Goal: Obtain resource: Obtain resource

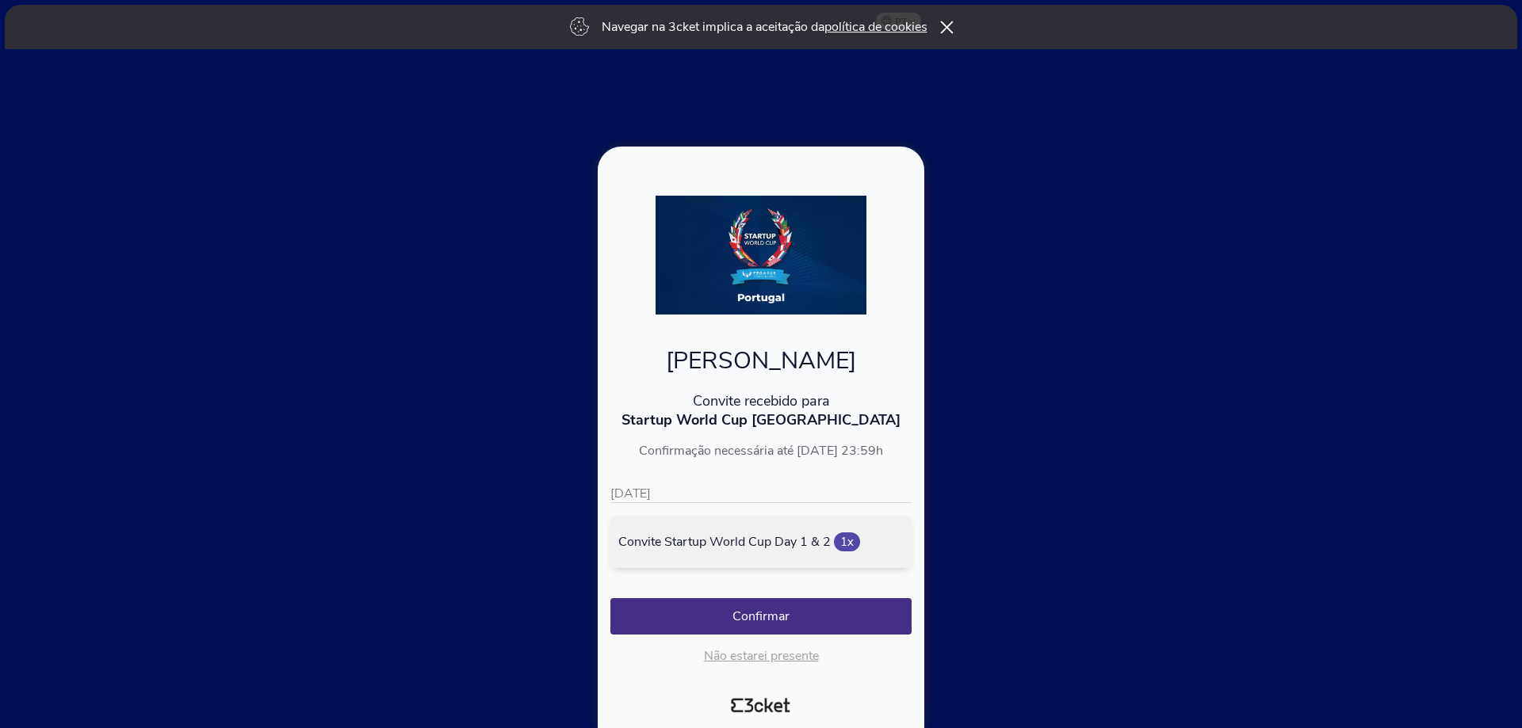
click at [946, 25] on icon at bounding box center [945, 27] width 13 height 13
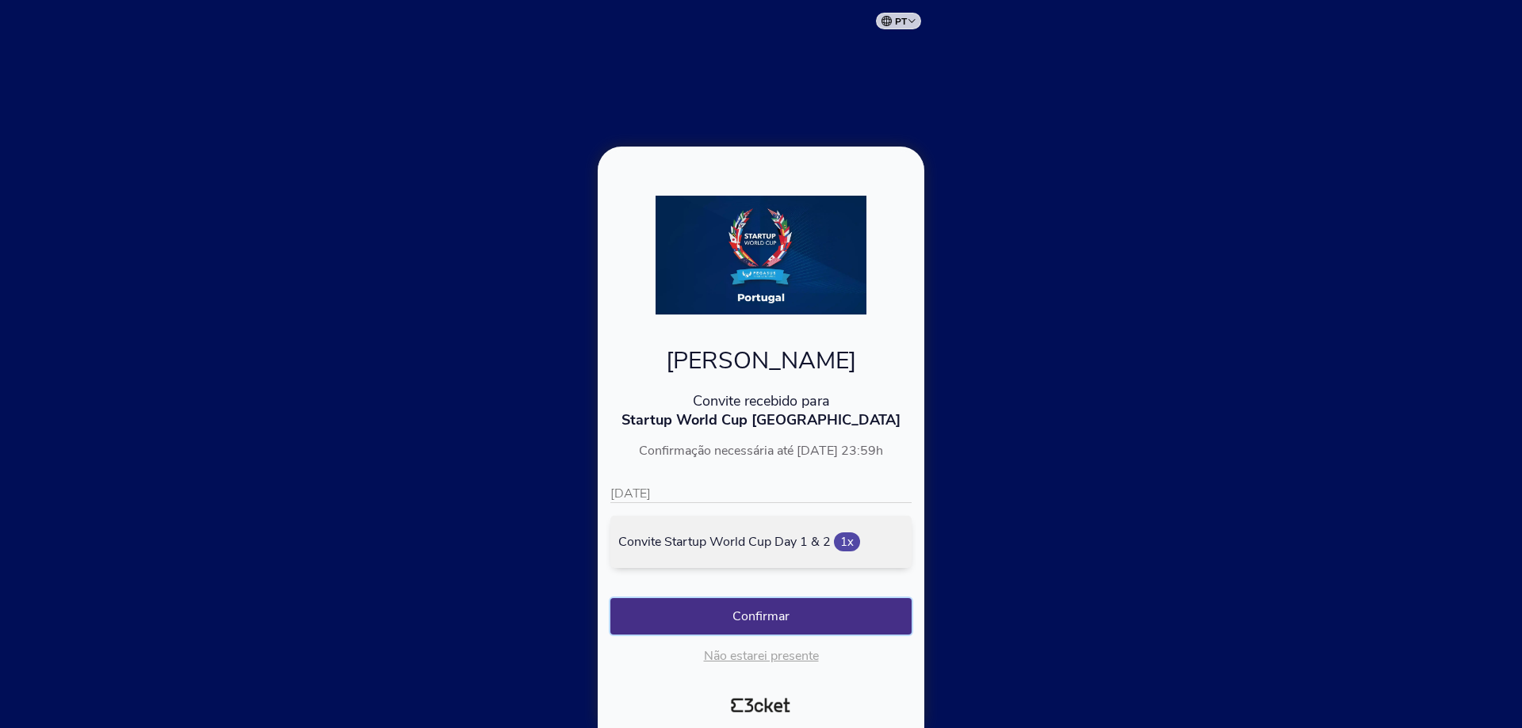
click at [778, 615] on button "Confirmar" at bounding box center [760, 616] width 301 height 36
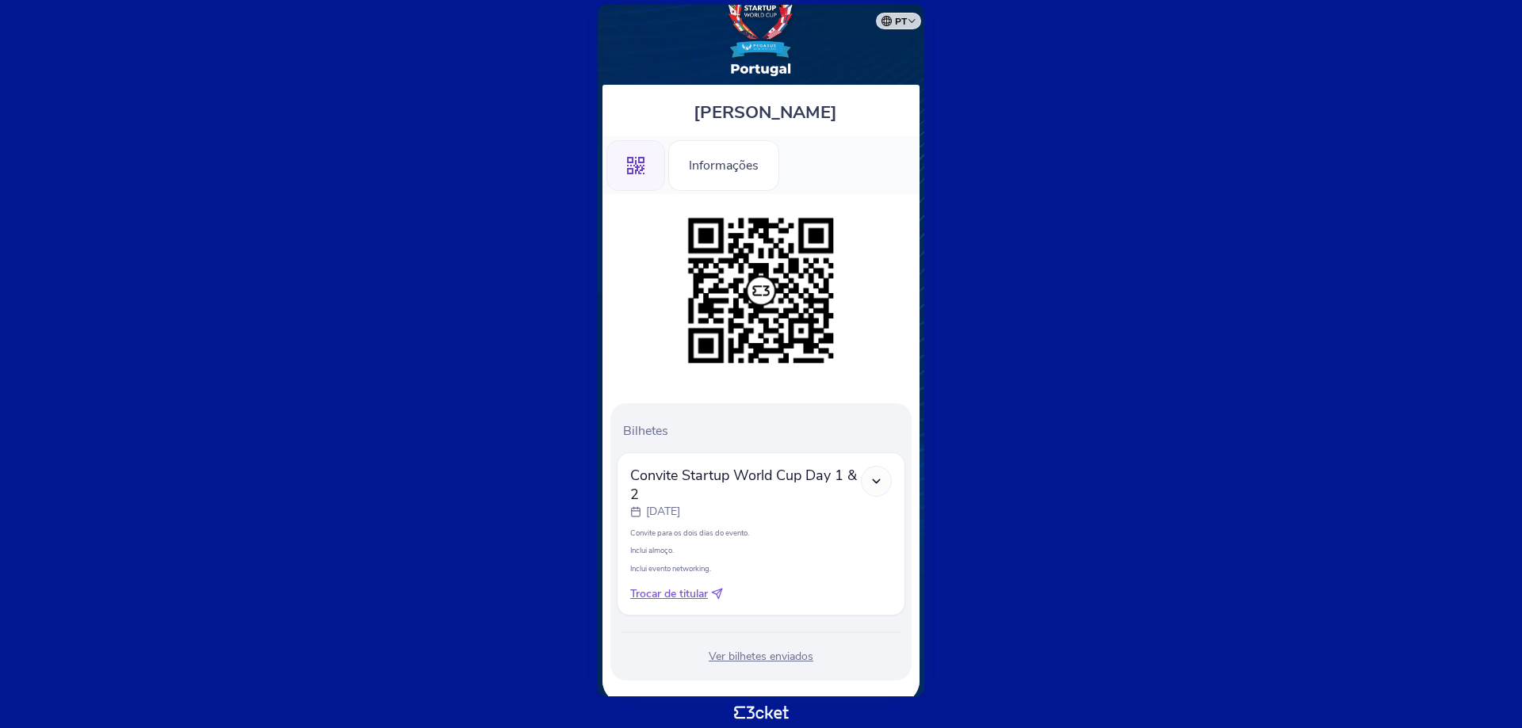
scroll to position [67, 0]
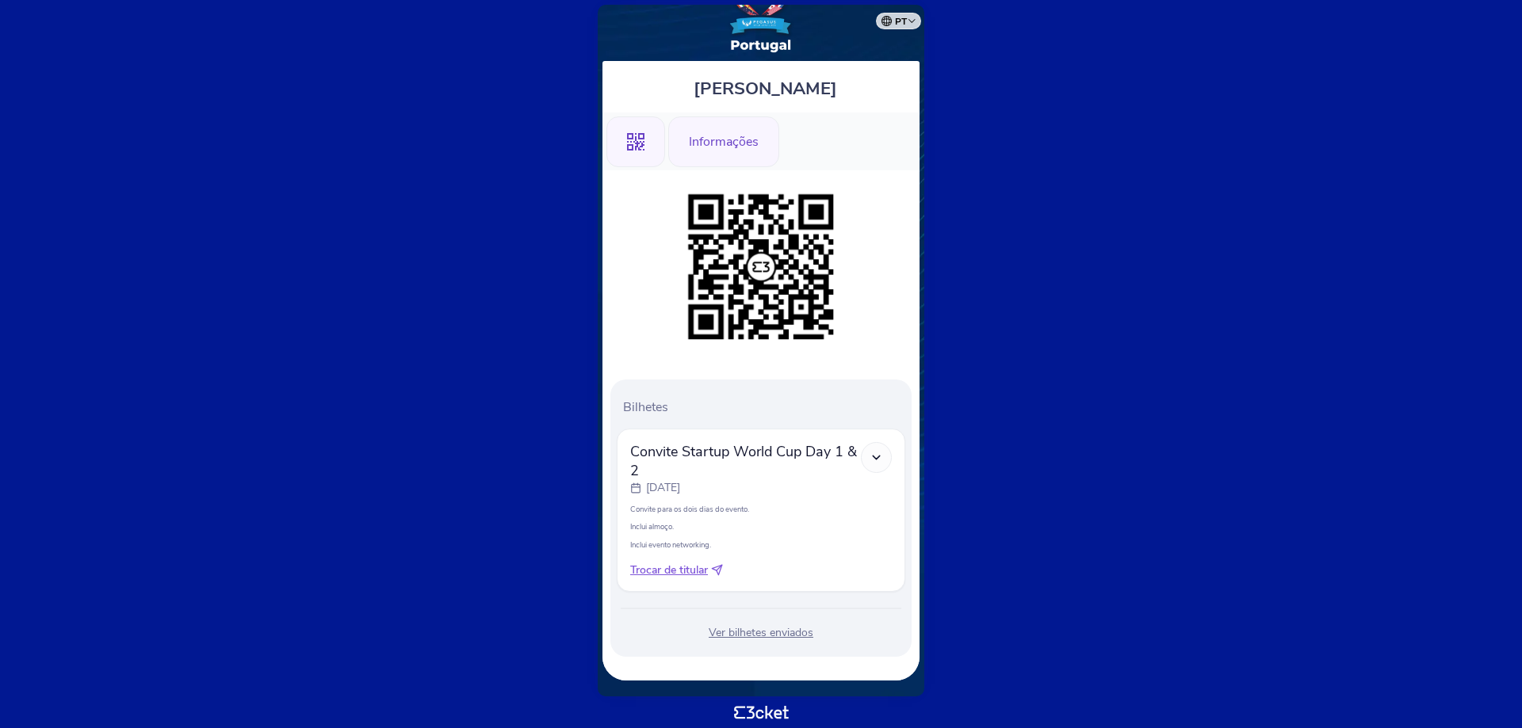
click at [720, 139] on div "Informações" at bounding box center [723, 142] width 111 height 51
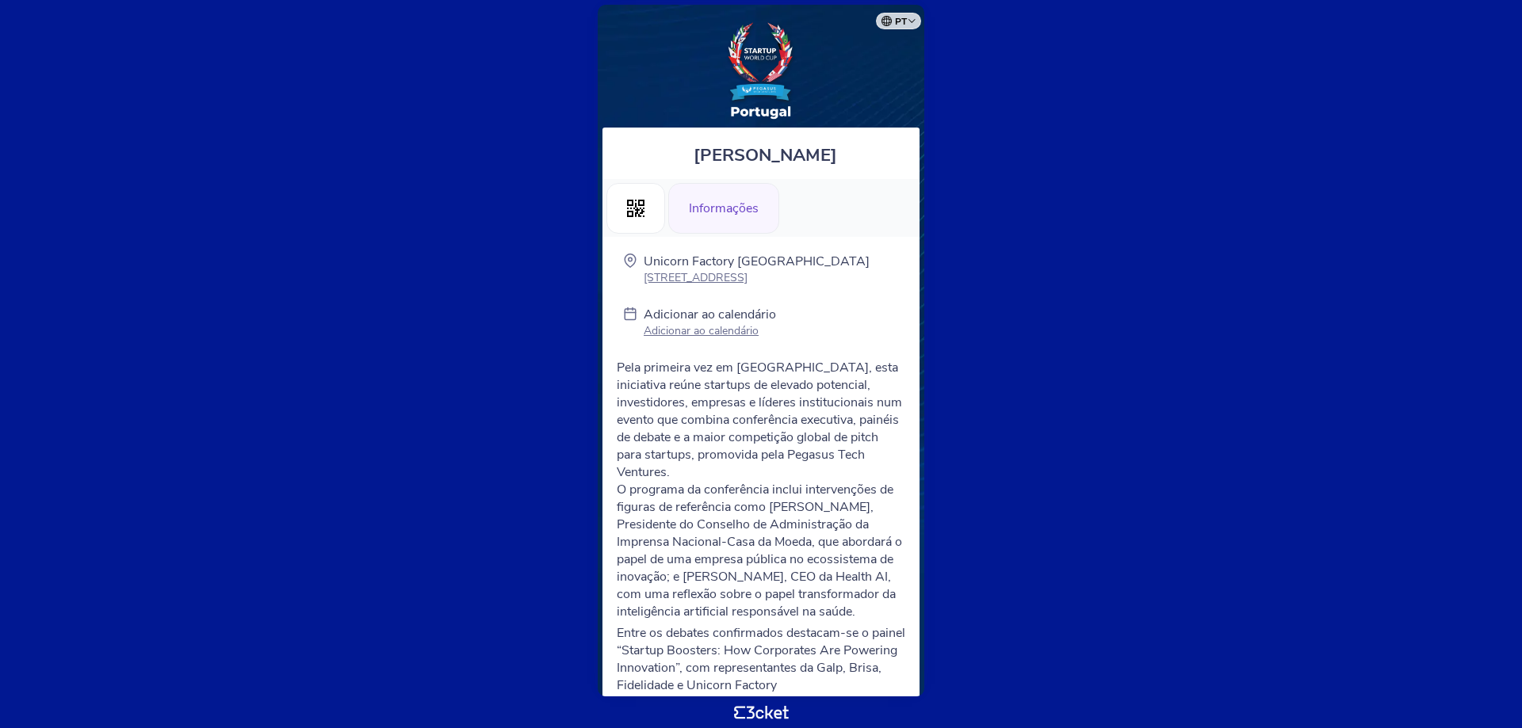
click at [687, 331] on p "Adicionar ao calendário" at bounding box center [710, 330] width 132 height 15
click at [313, 132] on body "pt Português (Portugal) English Español Catalan Français Ana Caldeano .st0{fill…" at bounding box center [760, 364] width 1509 height 716
